Goal: Transaction & Acquisition: Book appointment/travel/reservation

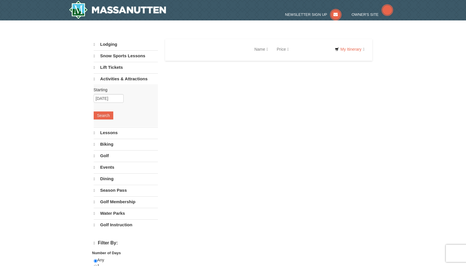
select select "9"
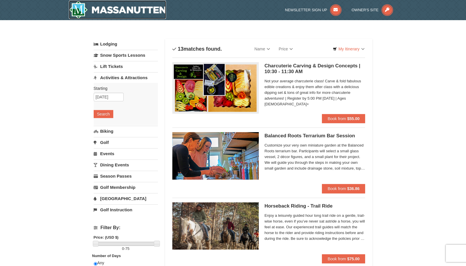
click at [84, 16] on img at bounding box center [117, 10] width 97 height 18
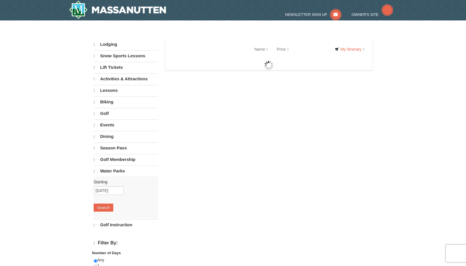
select select "9"
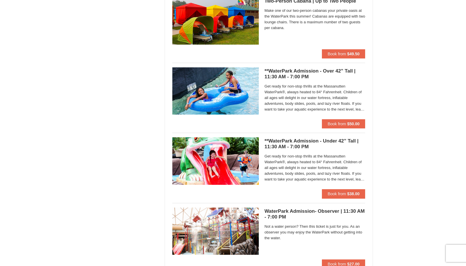
scroll to position [346, 0]
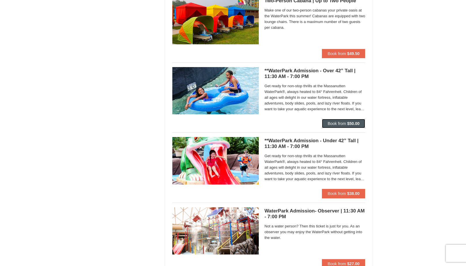
click at [334, 128] on button "Book from $50.00" at bounding box center [343, 123] width 43 height 9
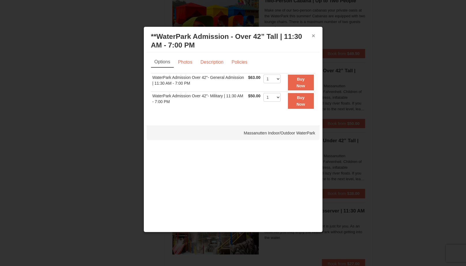
click at [314, 36] on button "×" at bounding box center [313, 36] width 3 height 6
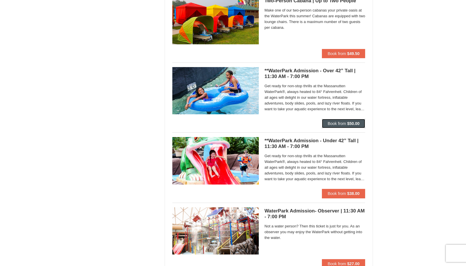
click at [356, 123] on strong "$50.00" at bounding box center [353, 123] width 12 height 5
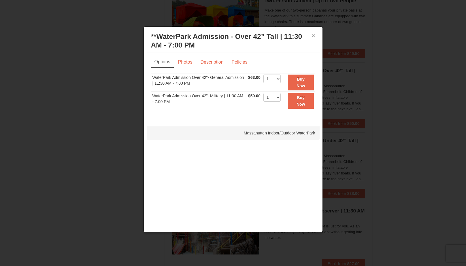
click at [312, 37] on button "×" at bounding box center [313, 36] width 3 height 6
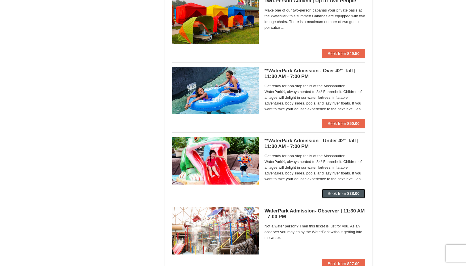
click at [340, 194] on span "Book from" at bounding box center [336, 193] width 18 height 5
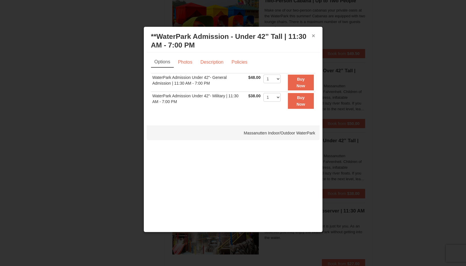
click at [314, 36] on button "×" at bounding box center [313, 36] width 3 height 6
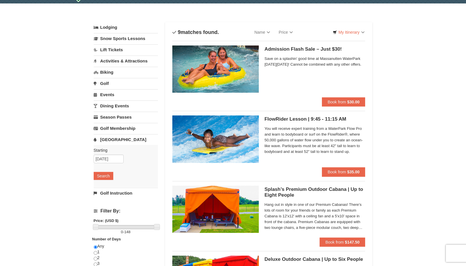
scroll to position [0, 0]
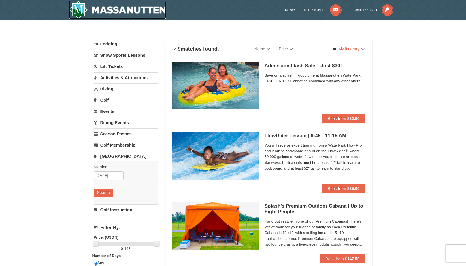
click at [81, 11] on img at bounding box center [117, 10] width 97 height 18
